Goal: Task Accomplishment & Management: Use online tool/utility

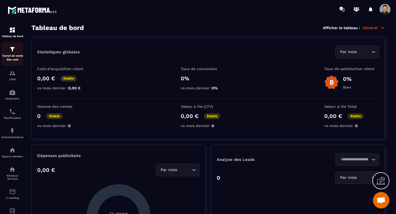
click at [12, 58] on p "Tunnel de vente Site web" at bounding box center [12, 58] width 22 height 8
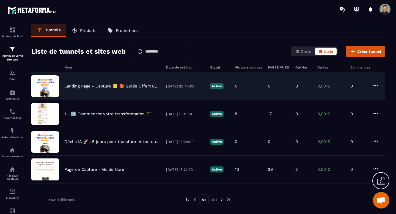
click at [50, 87] on img at bounding box center [44, 86] width 27 height 22
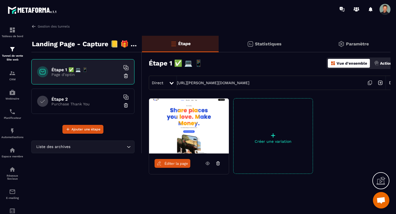
click at [169, 163] on span "Éditer la page" at bounding box center [176, 163] width 24 height 4
